Goal: Task Accomplishment & Management: Use online tool/utility

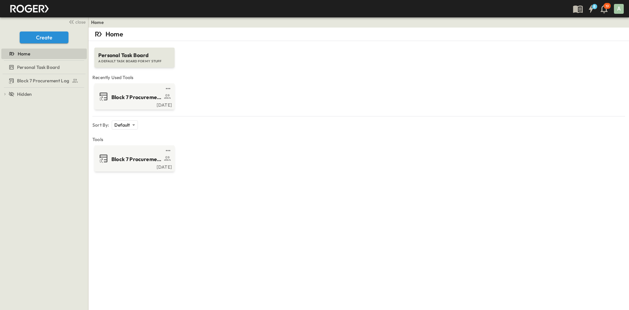
click at [121, 82] on div "Personal Task Board A DEFAULT TASK BOARD FOR MY STUFF Recently Used Tools Block…" at bounding box center [358, 106] width 533 height 130
click at [118, 90] on link at bounding box center [132, 88] width 63 height 5
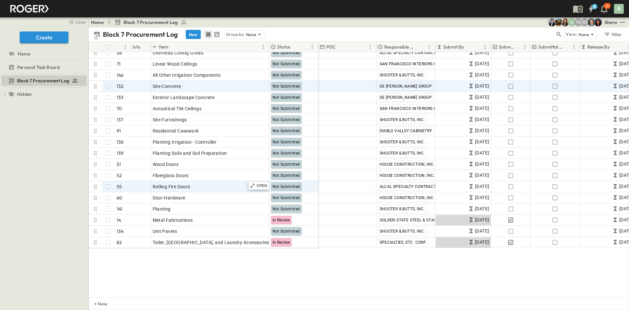
scroll to position [1240, 0]
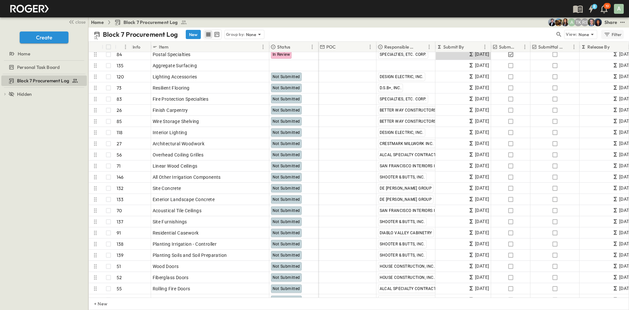
click at [612, 34] on div "Filter" at bounding box center [613, 34] width 19 height 7
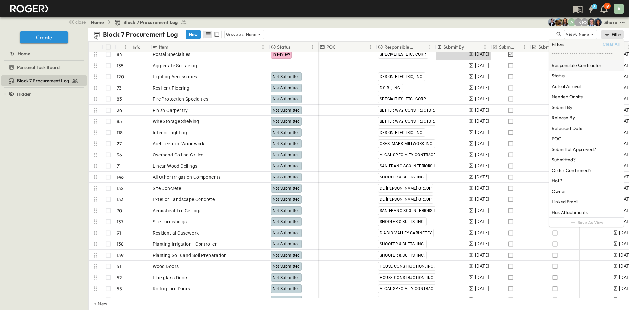
click at [584, 65] on h6 "Responsible Contractor" at bounding box center [577, 65] width 50 height 7
type input "***"
click at [503, 69] on span "SCAFFOLD INSPECTION & TESTING" at bounding box center [514, 70] width 65 height 5
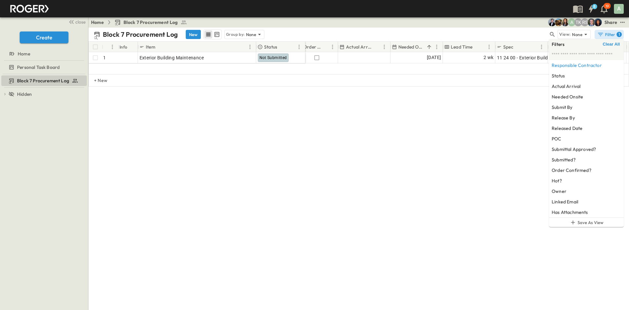
scroll to position [0, 380]
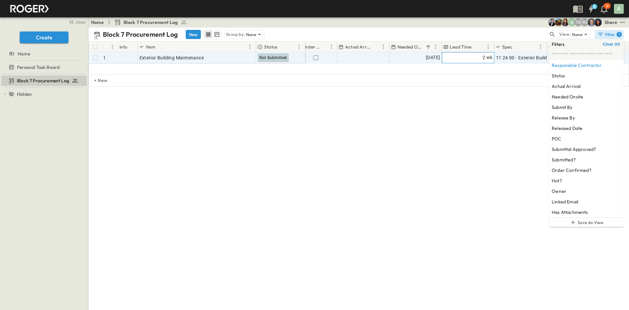
click at [479, 60] on div "2 wk" at bounding box center [468, 57] width 52 height 10
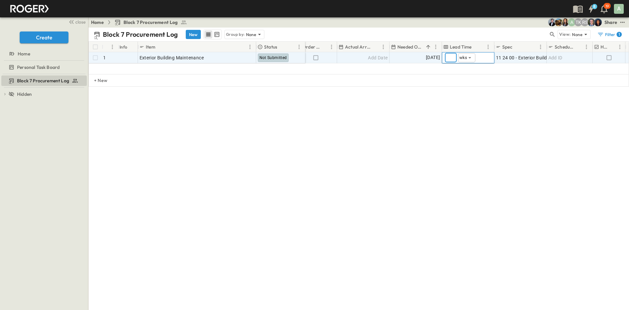
type input "*"
click at [434, 131] on div "# Info Item Status POC Responsible Contractor Submit By Submitted? Submittal Ap…" at bounding box center [358, 90] width 541 height 98
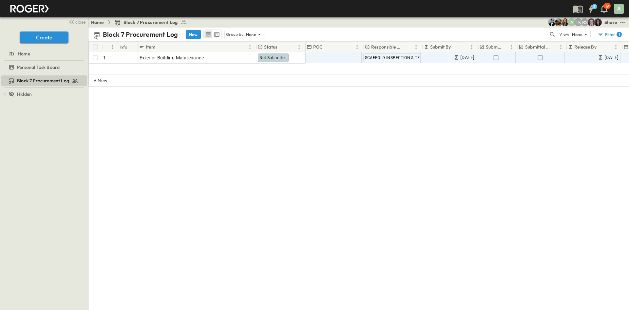
scroll to position [0, 0]
click at [506, 29] on div "Block 7 Procurement Log New Group by: None View: None Filter 1" at bounding box center [358, 35] width 541 height 14
